Goal: Entertainment & Leisure: Consume media (video, audio)

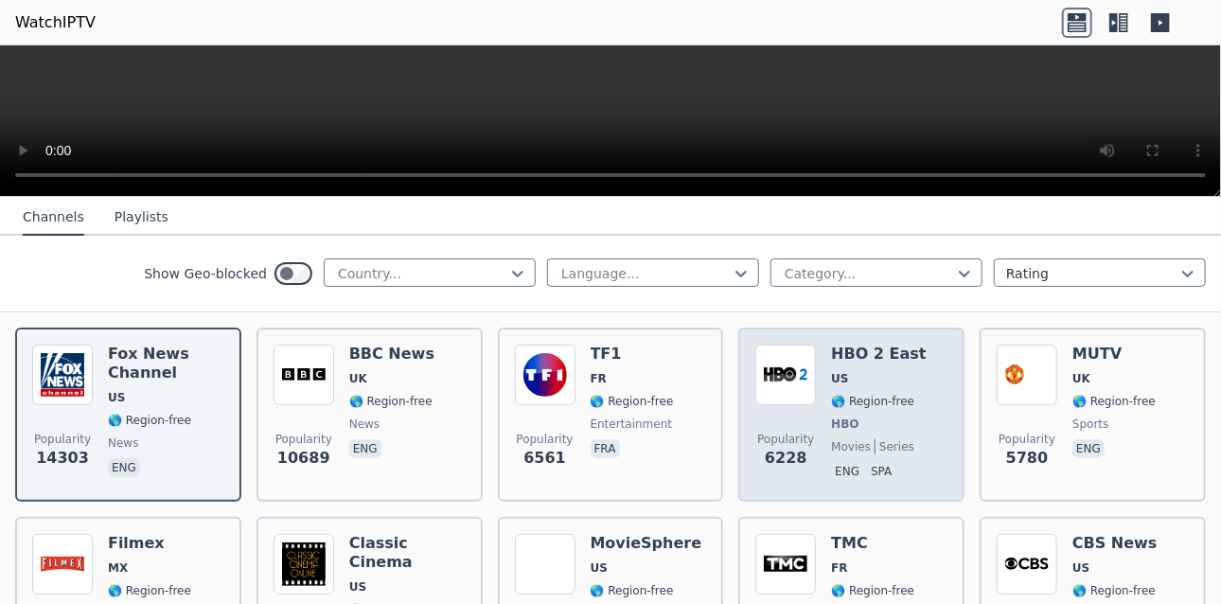
scroll to position [284, 0]
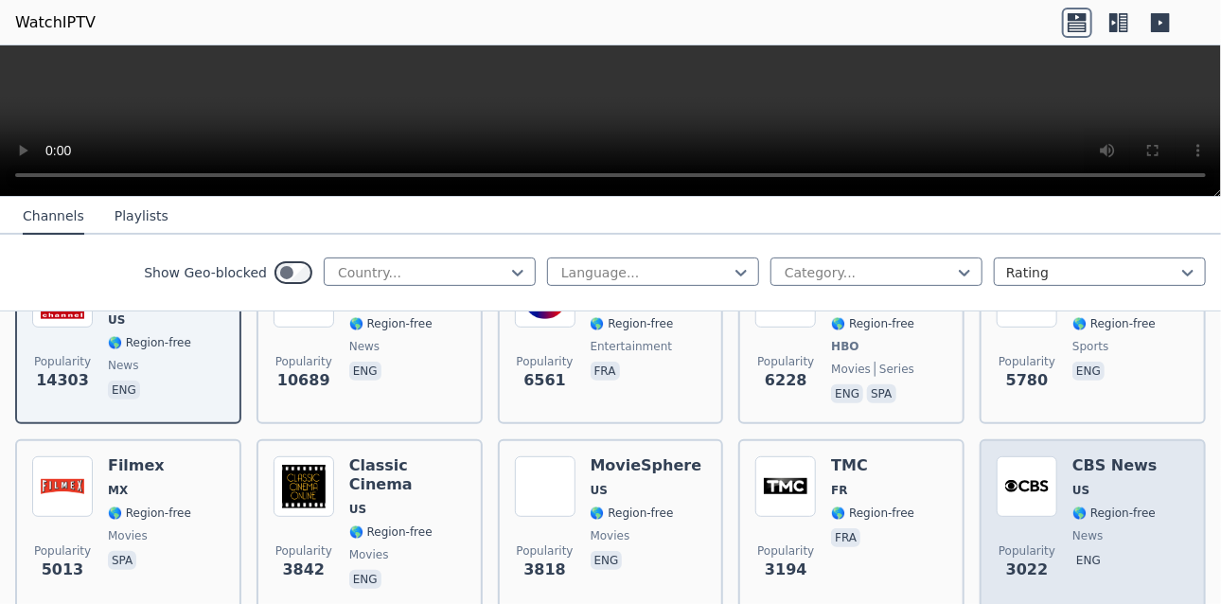
click at [1080, 485] on div "CBS News US 🌎 Region-free news eng" at bounding box center [1115, 524] width 85 height 136
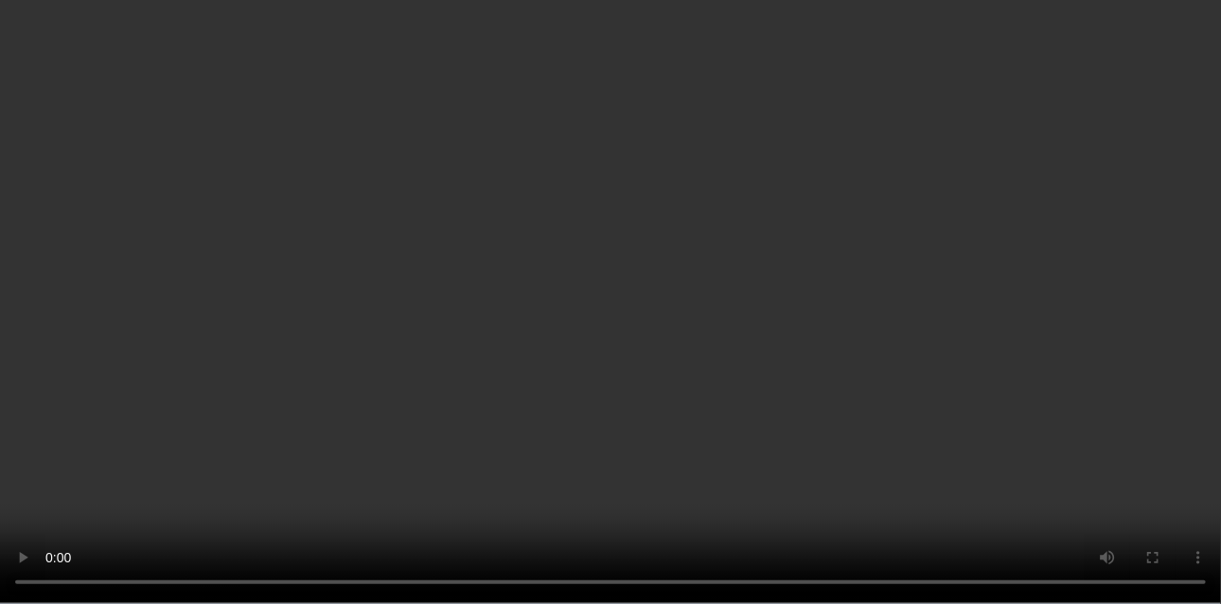
scroll to position [663, 0]
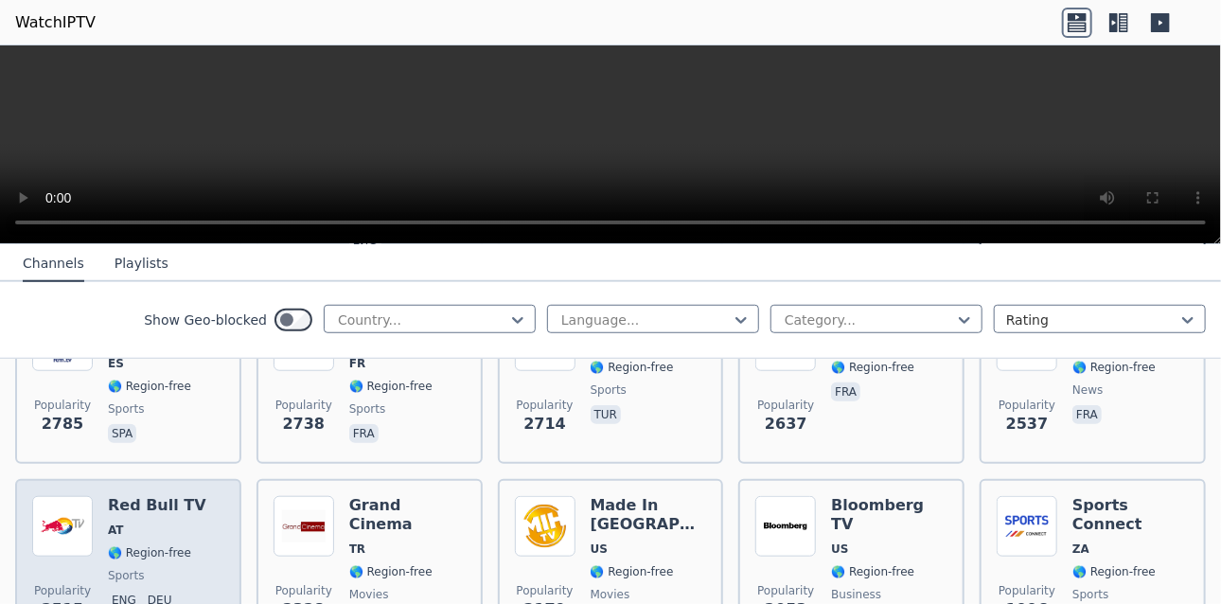
click at [199, 497] on div "Popularity 2515 Red Bull TV AT 🌎 Region-free sports eng deu" at bounding box center [128, 564] width 192 height 136
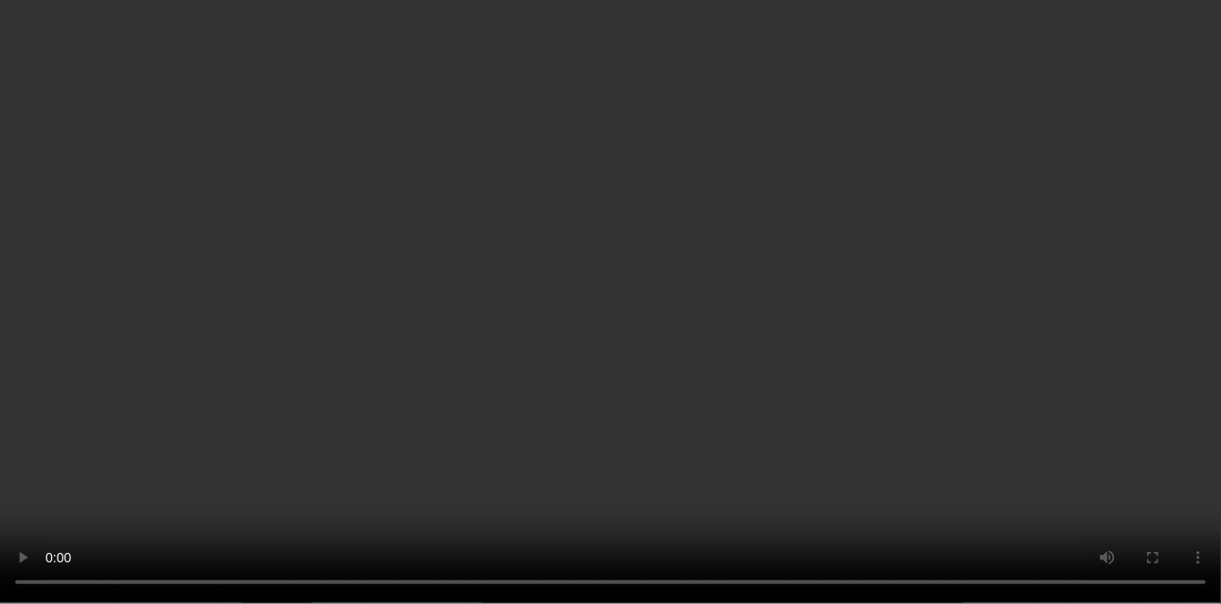
scroll to position [568, 0]
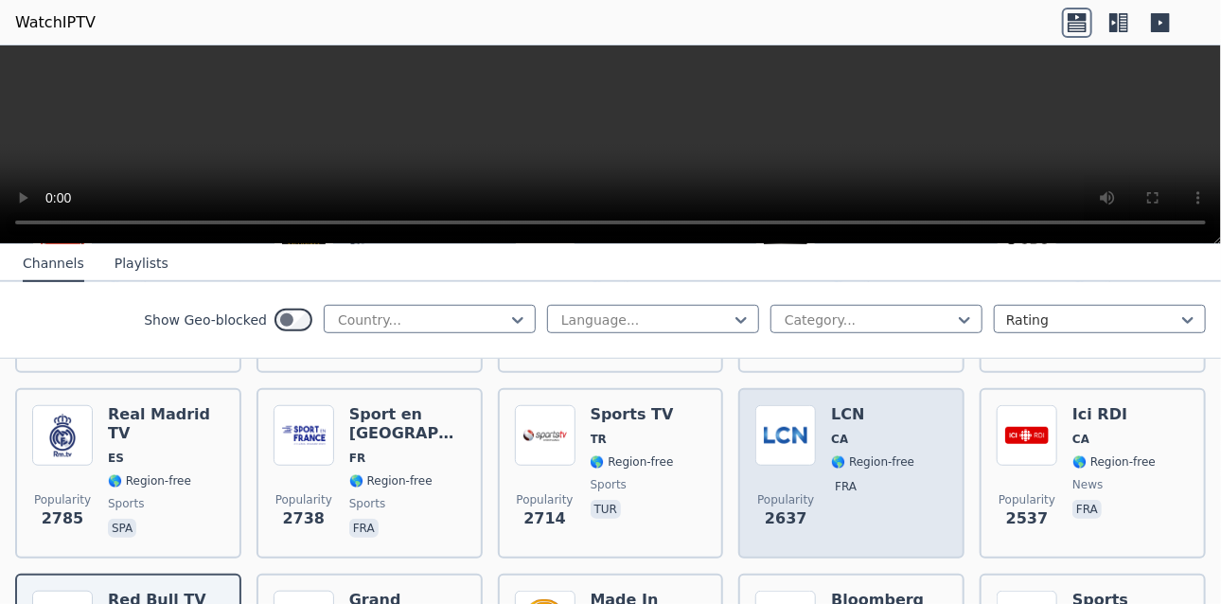
click at [911, 488] on div "Popularity 2637 LCN CA 🌎 Region-free fra" at bounding box center [852, 473] width 192 height 136
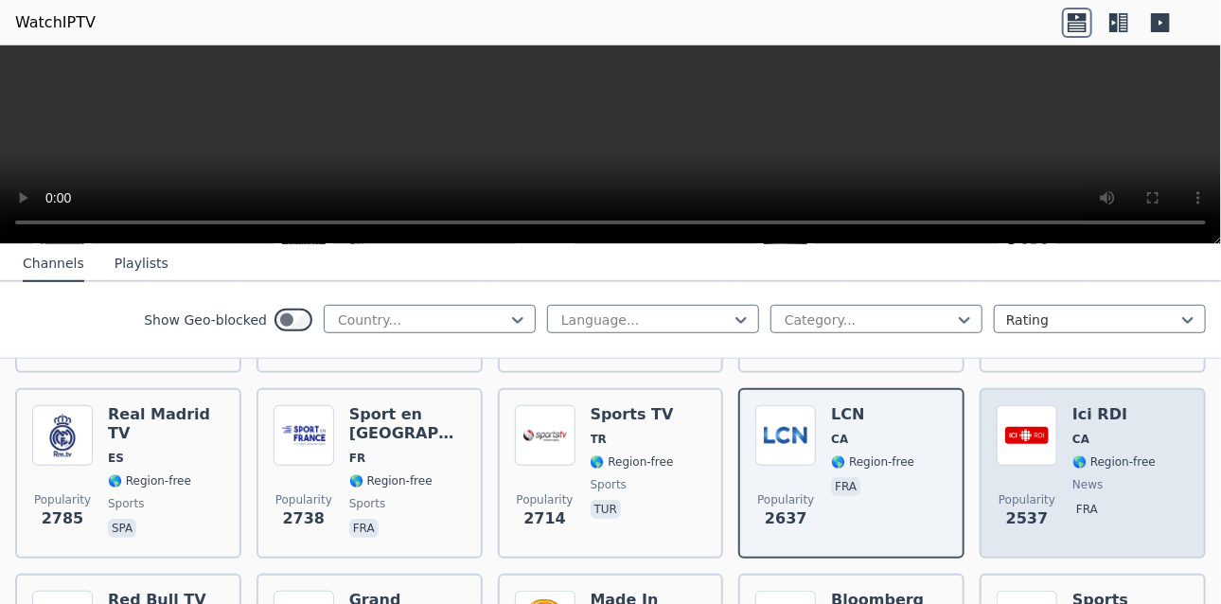
click at [1130, 500] on span "fra" at bounding box center [1114, 511] width 83 height 23
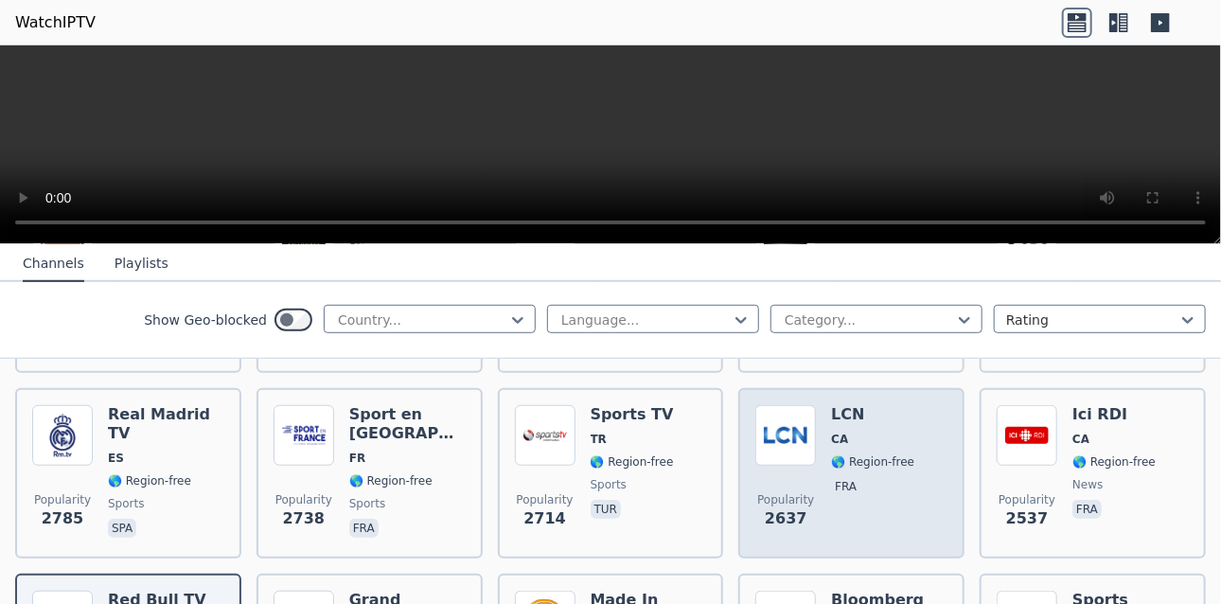
click at [888, 497] on div "LCN CA 🌎 Region-free fra" at bounding box center [872, 473] width 83 height 136
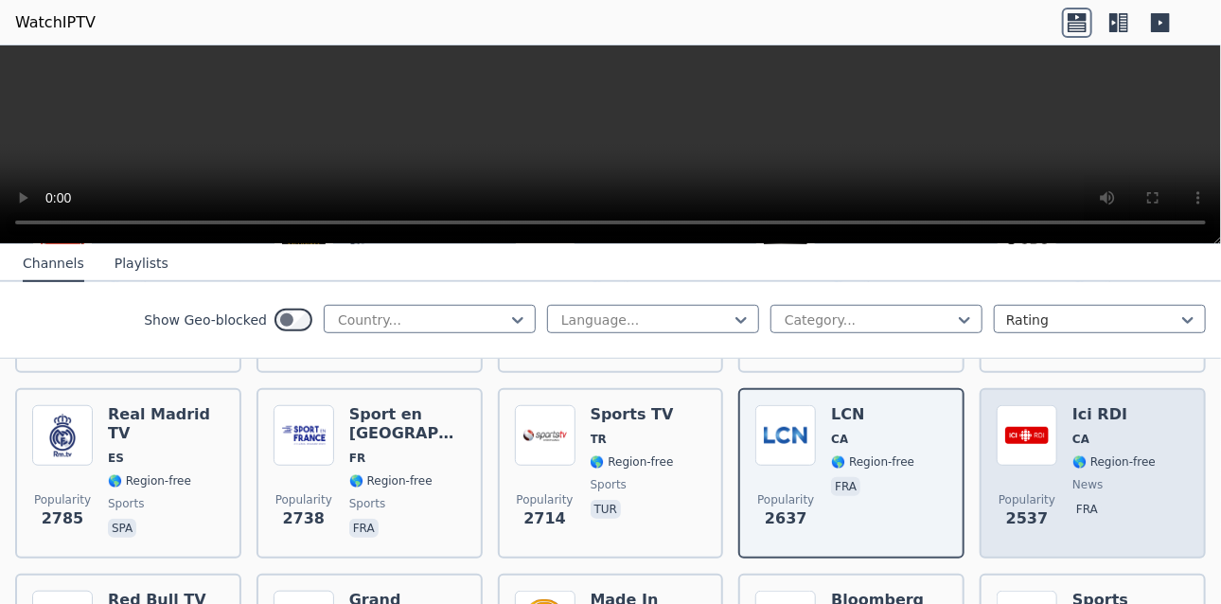
click at [1149, 509] on div "Popularity [STREET_ADDRESS] 🌎 Region-free news fra" at bounding box center [1093, 473] width 192 height 136
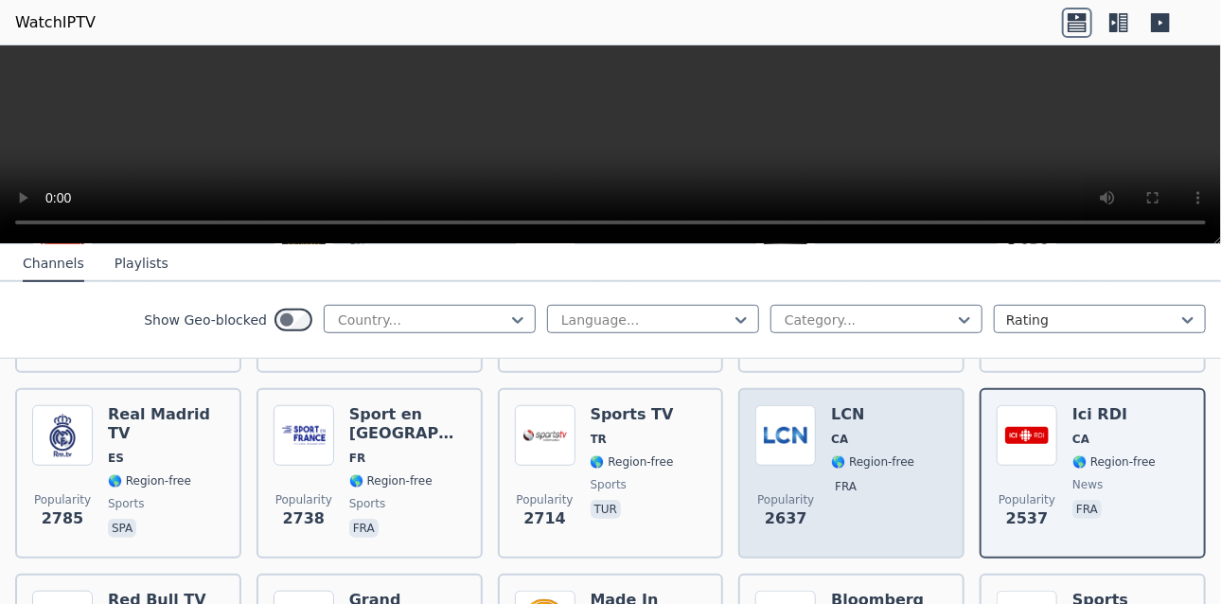
click at [931, 437] on div "Popularity 2637 LCN CA 🌎 Region-free fra" at bounding box center [852, 473] width 192 height 136
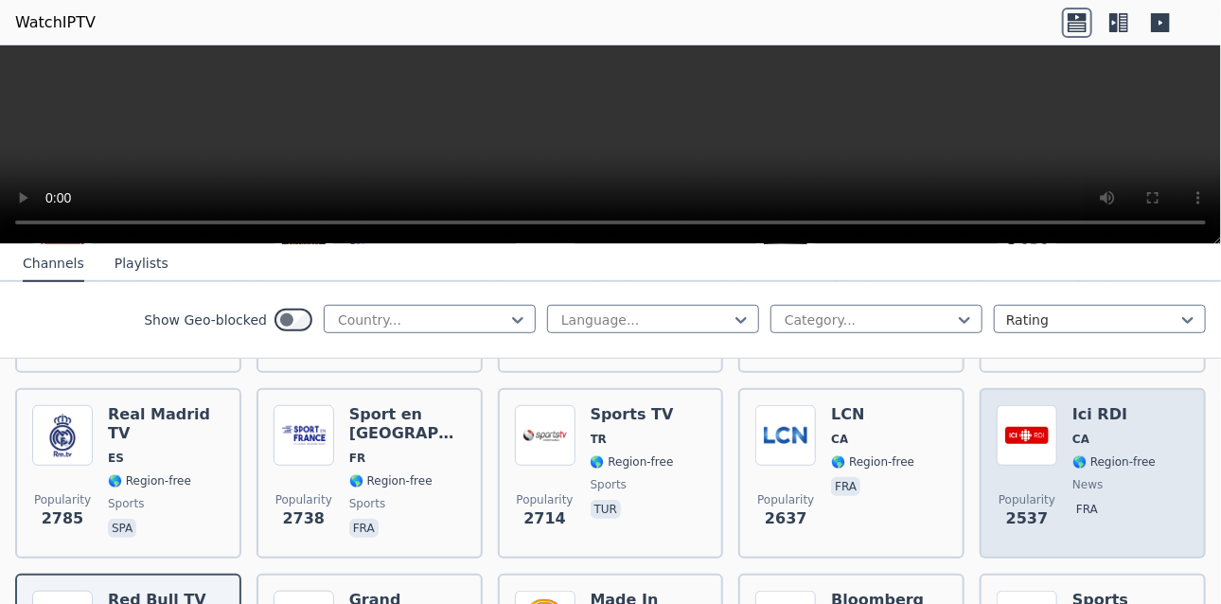
click at [1098, 500] on span "fra" at bounding box center [1114, 511] width 83 height 23
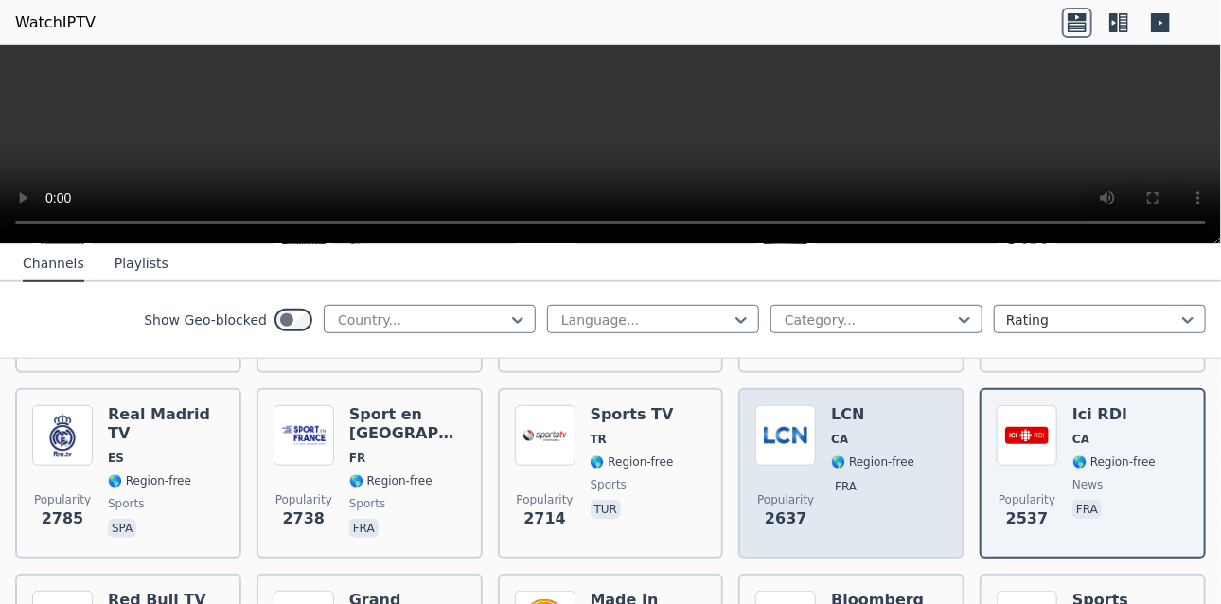
click at [888, 498] on div "LCN CA 🌎 Region-free fra" at bounding box center [872, 473] width 83 height 136
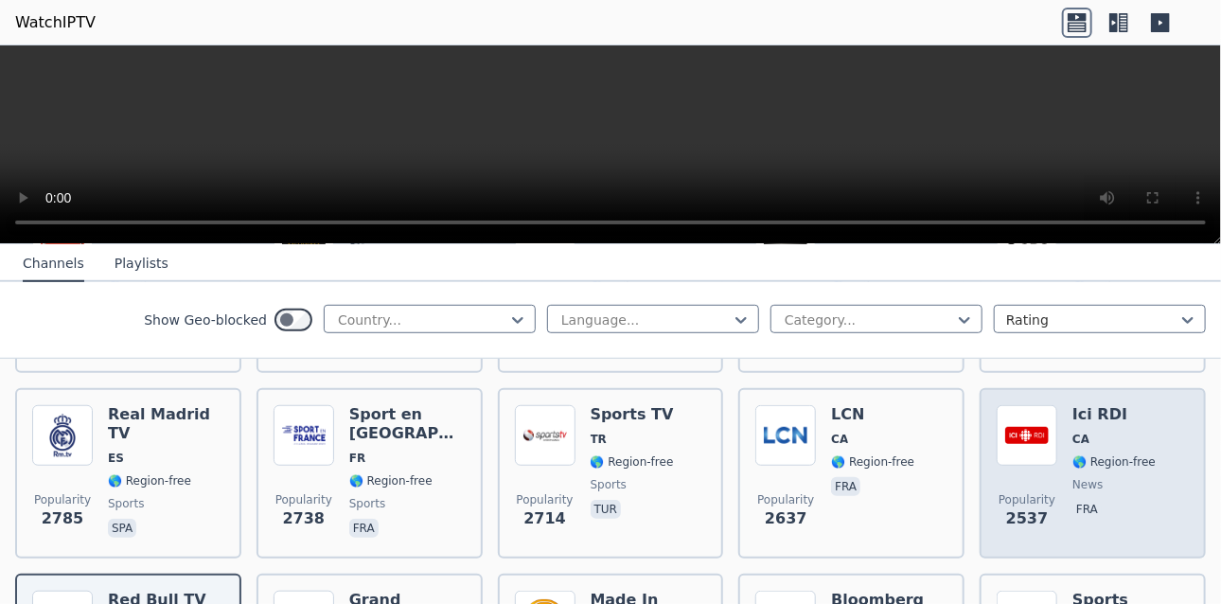
click at [1147, 474] on div "Popularity [STREET_ADDRESS] 🌎 Region-free news fra" at bounding box center [1093, 473] width 192 height 136
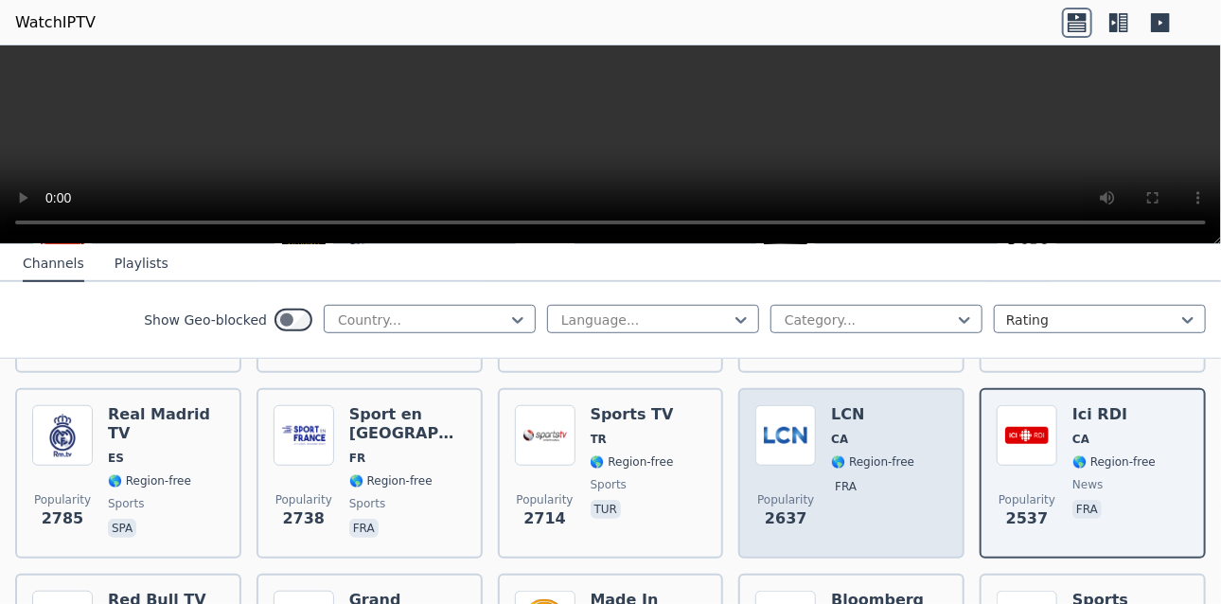
click at [880, 493] on div "LCN CA 🌎 Region-free fra" at bounding box center [872, 473] width 83 height 136
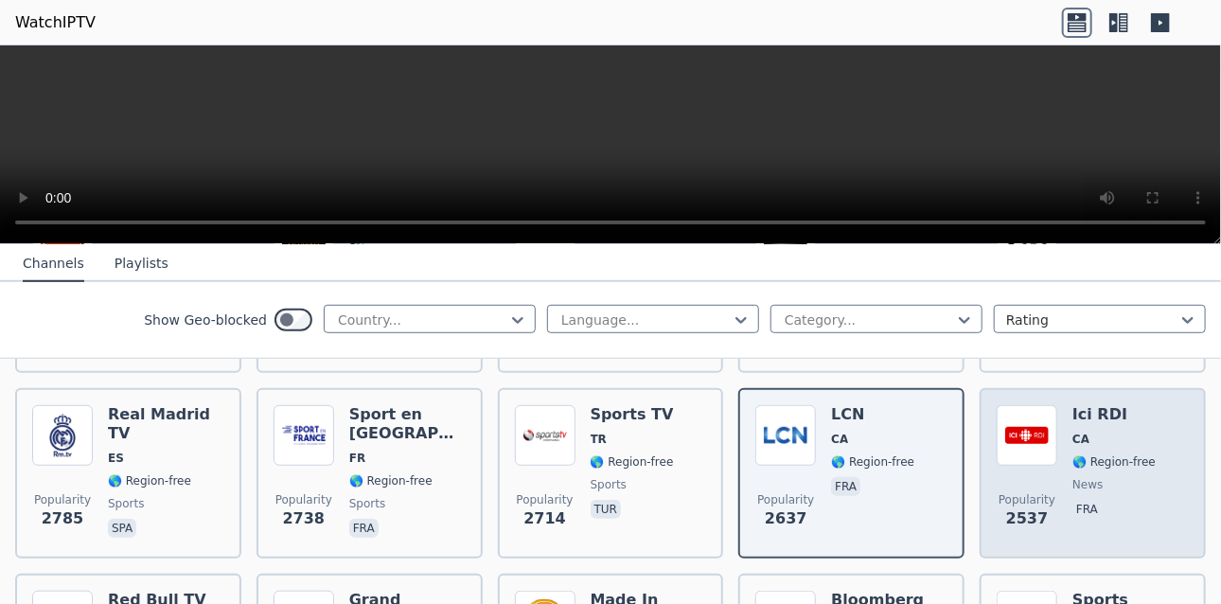
click at [1103, 510] on div "Ici RDI CA 🌎 Region-free news fra" at bounding box center [1114, 473] width 83 height 136
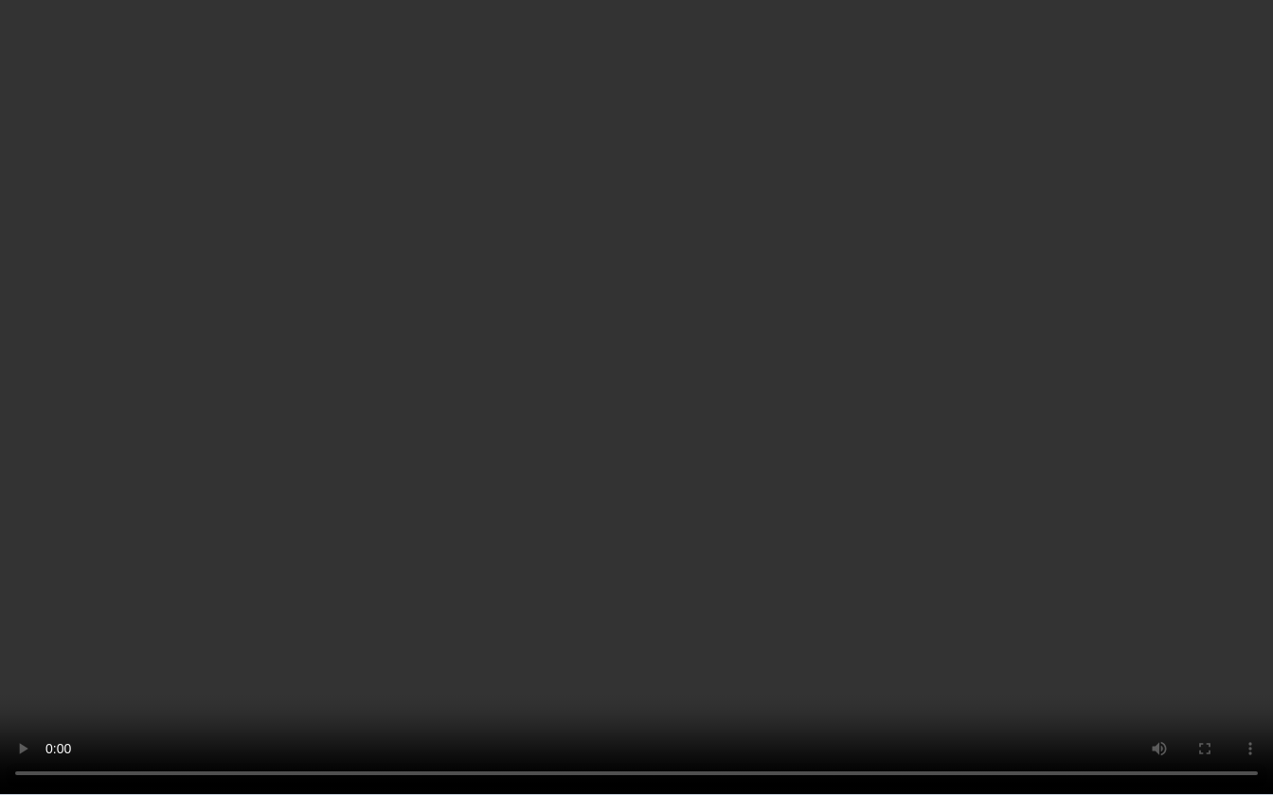
click at [1123, 111] on video at bounding box center [636, 397] width 1273 height 795
drag, startPoint x: 1153, startPoint y: 589, endPoint x: 1163, endPoint y: 593, distance: 10.2
click at [1155, 589] on video at bounding box center [636, 397] width 1273 height 795
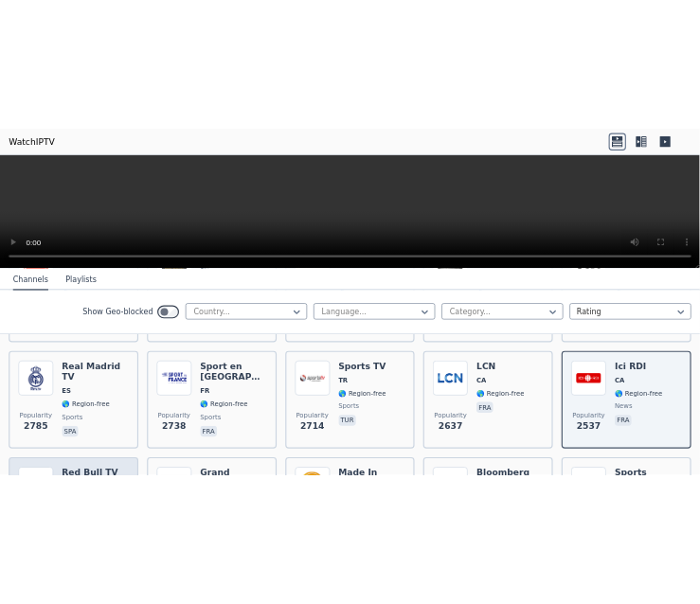
scroll to position [579, 0]
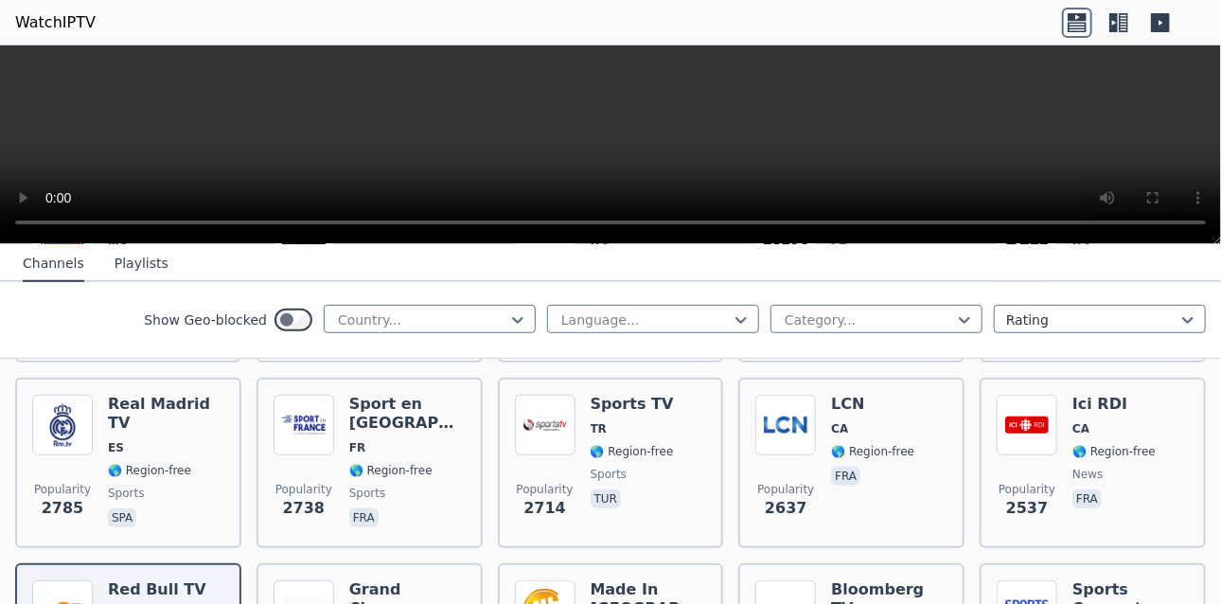
drag, startPoint x: 792, startPoint y: 448, endPoint x: 383, endPoint y: 158, distance: 501.2
click at [383, 157] on video at bounding box center [610, 144] width 1221 height 199
click at [383, 159] on video at bounding box center [610, 144] width 1221 height 199
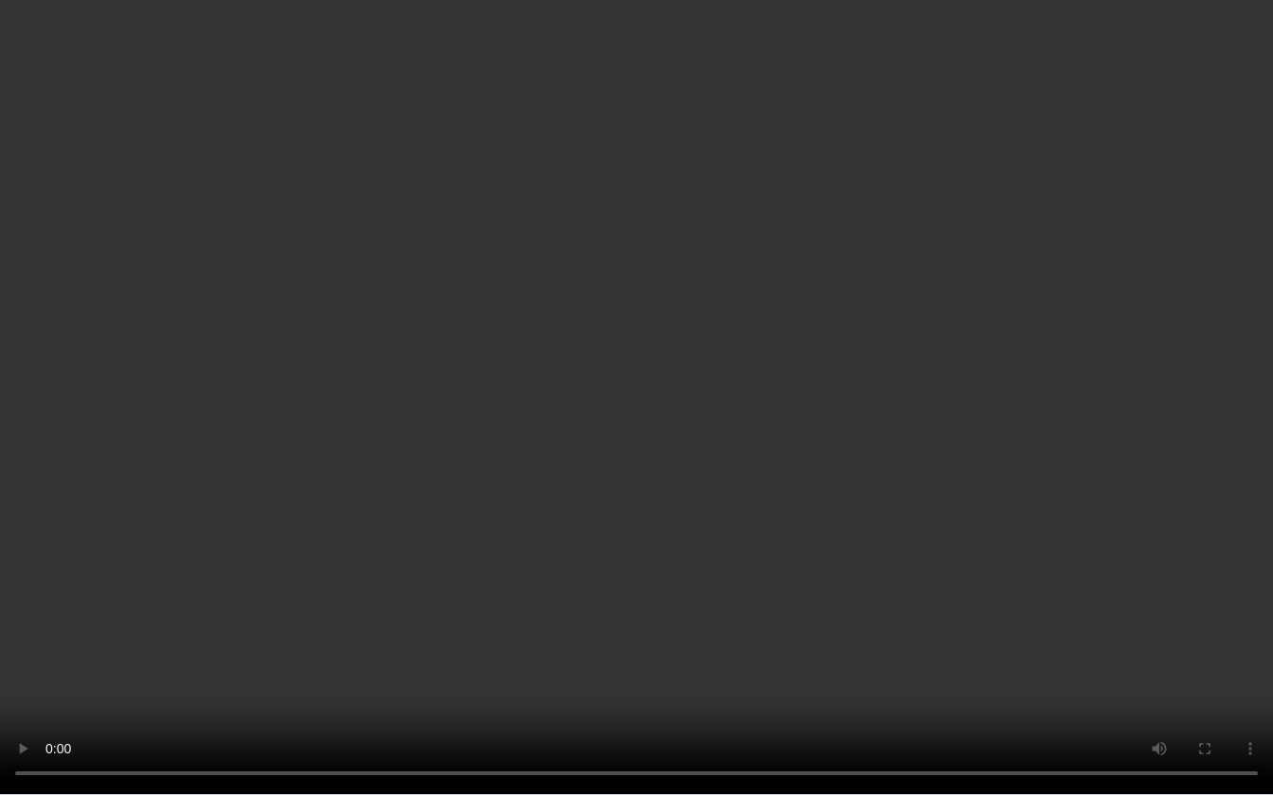
click at [1220, 0] on video at bounding box center [636, 397] width 1273 height 795
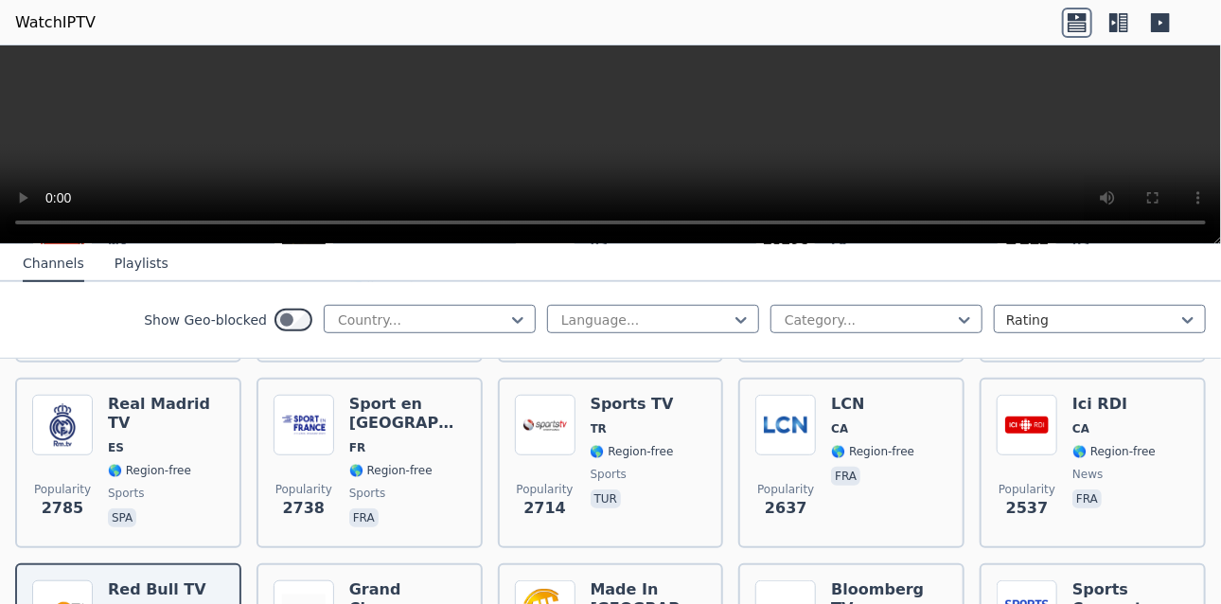
click at [713, 145] on video at bounding box center [610, 144] width 1221 height 199
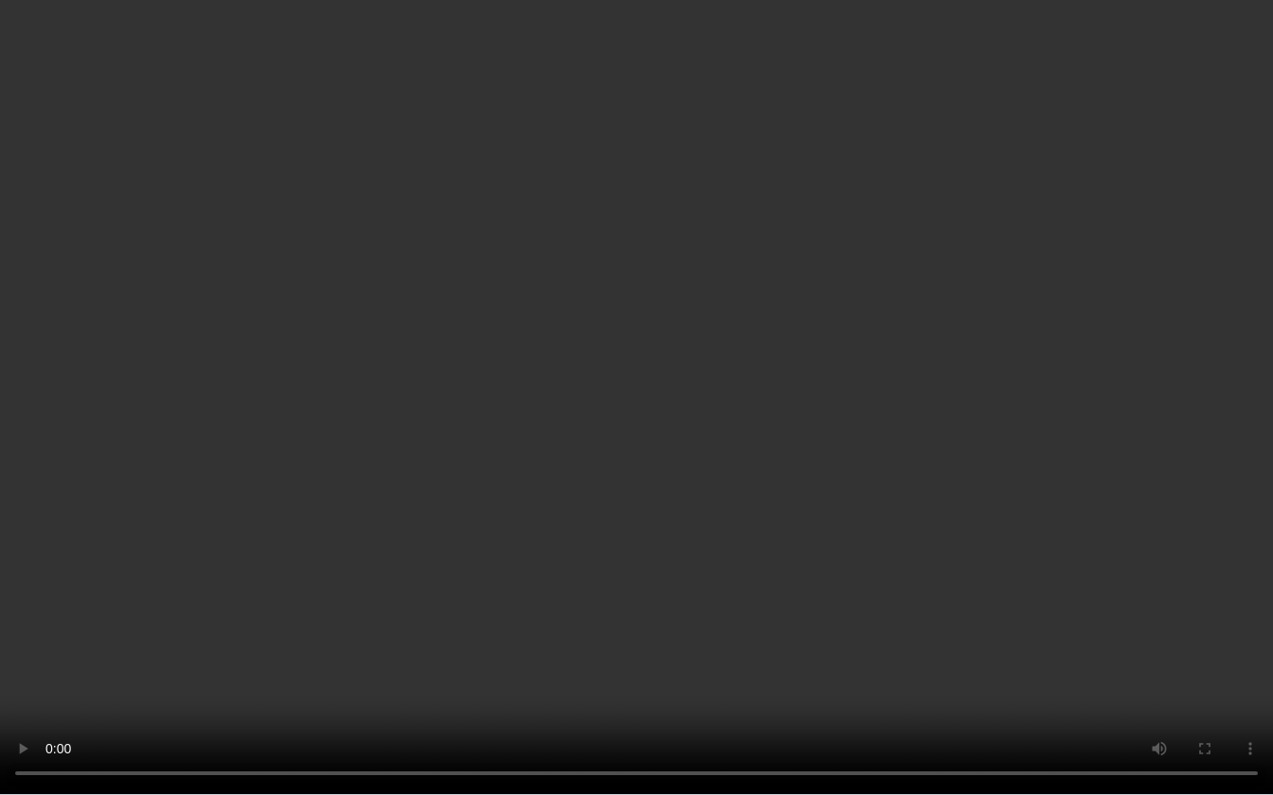
drag, startPoint x: 0, startPoint y: 61, endPoint x: 1236, endPoint y: 99, distance: 1236.2
drag, startPoint x: 1236, startPoint y: 99, endPoint x: 608, endPoint y: 589, distance: 796.0
drag, startPoint x: 608, startPoint y: 589, endPoint x: 1262, endPoint y: 572, distance: 654.5
click at [1220, 572] on video at bounding box center [636, 397] width 1273 height 795
click at [1208, 603] on video at bounding box center [636, 397] width 1273 height 795
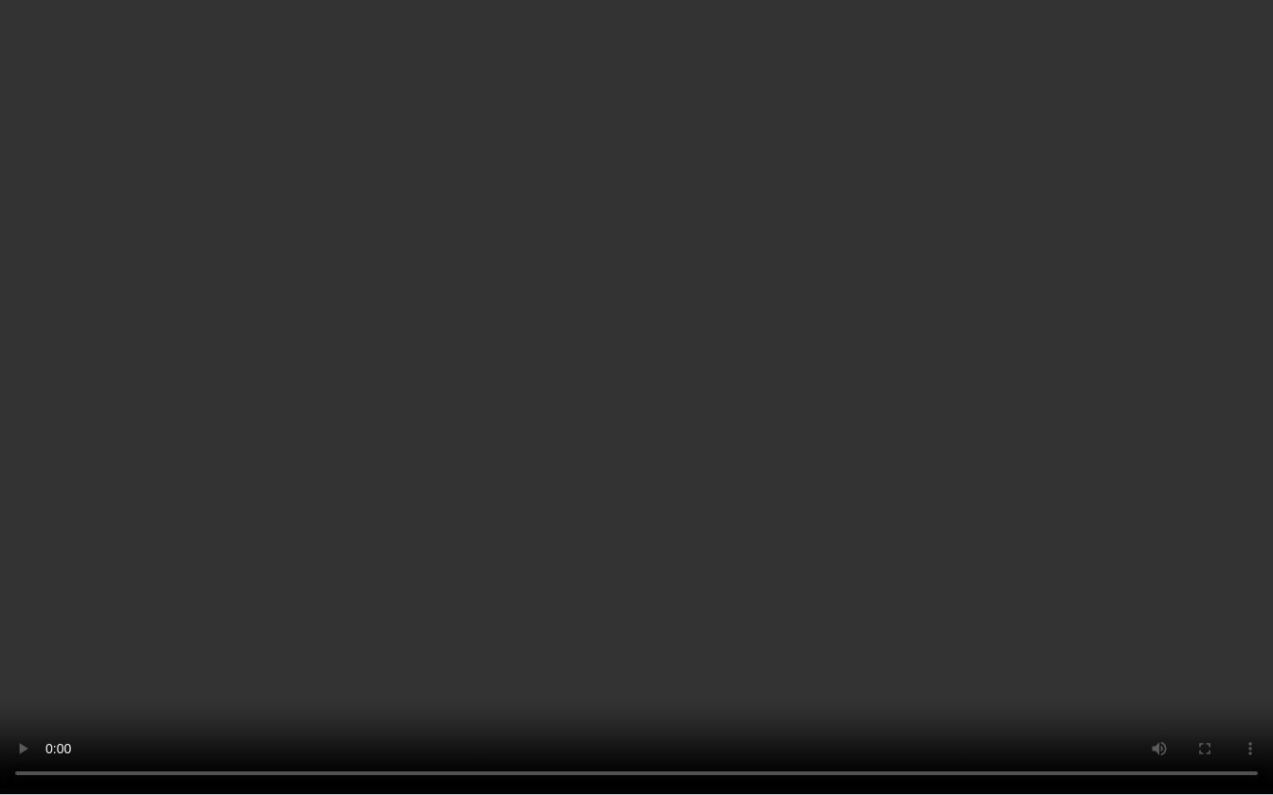
drag, startPoint x: 880, startPoint y: 447, endPoint x: 1064, endPoint y: 163, distance: 338.8
click at [1064, 164] on video at bounding box center [636, 397] width 1273 height 795
click at [1060, 167] on video at bounding box center [636, 397] width 1273 height 795
drag, startPoint x: 0, startPoint y: 4, endPoint x: 1009, endPoint y: 265, distance: 1042.6
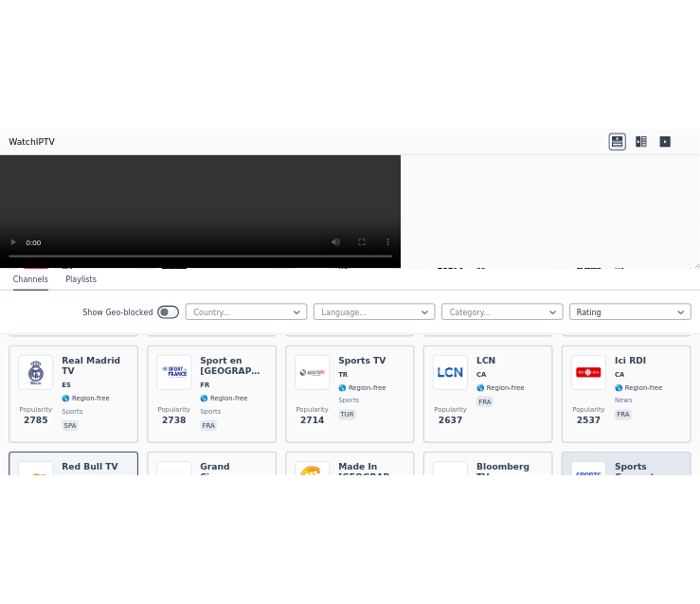
scroll to position [803, 0]
